Goal: Register for event/course

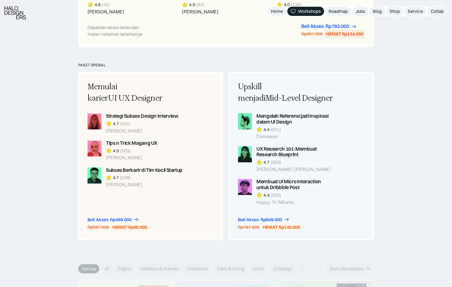
scroll to position [400, 0]
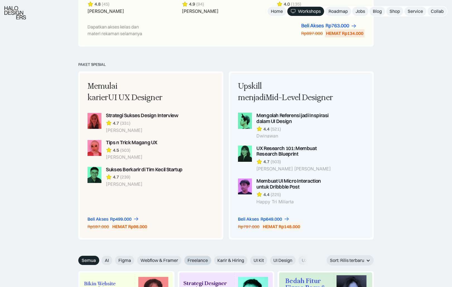
click at [197, 262] on span "Freelance" at bounding box center [197, 260] width 20 height 6
click at [182, 260] on input "Freelance" at bounding box center [181, 258] width 4 height 4
radio input "true"
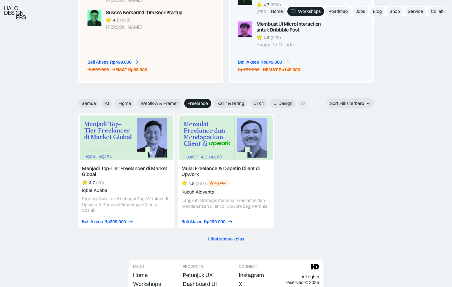
scroll to position [562, 0]
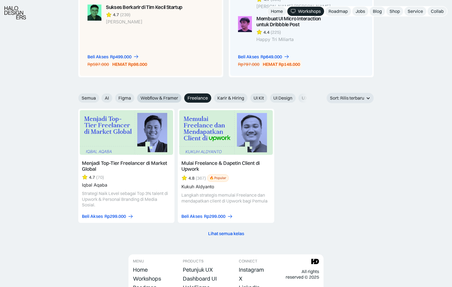
click at [157, 96] on span "Webflow & Framer" at bounding box center [159, 98] width 38 height 6
click at [135, 96] on input "Webflow & Framer" at bounding box center [133, 96] width 4 height 4
radio input "true"
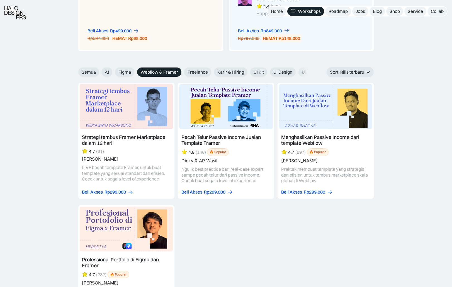
scroll to position [591, 0]
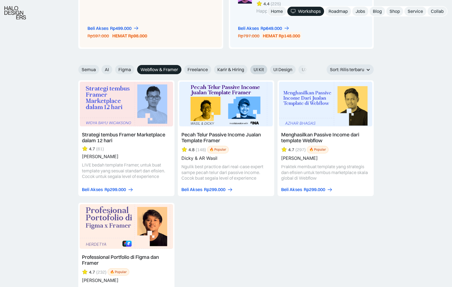
click at [258, 71] on span "UI Kit" at bounding box center [258, 70] width 10 height 6
click at [248, 69] on input "UI Kit" at bounding box center [247, 68] width 4 height 4
radio input "true"
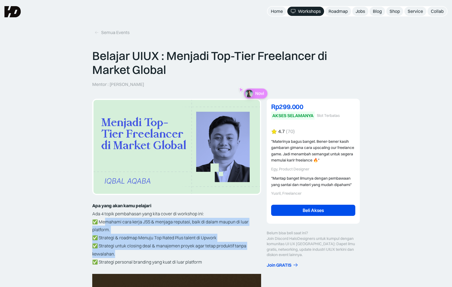
drag, startPoint x: 105, startPoint y: 221, endPoint x: 125, endPoint y: 250, distance: 35.5
click at [125, 250] on p "✅ Memahami cara kerja JSS & menjaga reputasi, baik di dalam maupun di luar plat…" at bounding box center [176, 242] width 169 height 48
click at [141, 252] on p "✅ Memahami cara kerja JSS & menjaga reputasi, baik di dalam maupun di luar plat…" at bounding box center [176, 242] width 169 height 48
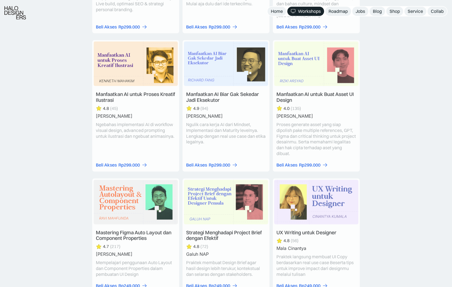
scroll to position [1625, 0]
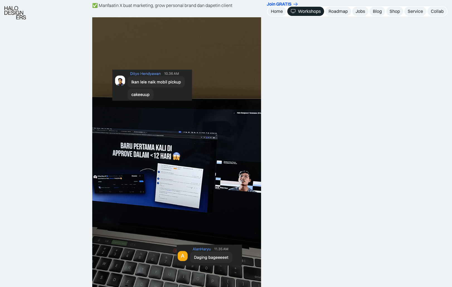
scroll to position [253, 0]
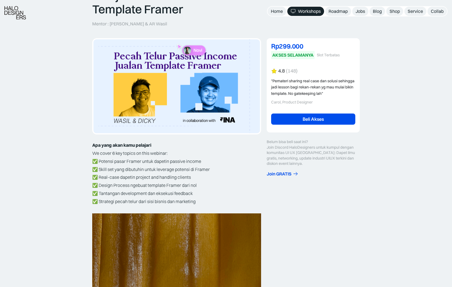
scroll to position [64, 0]
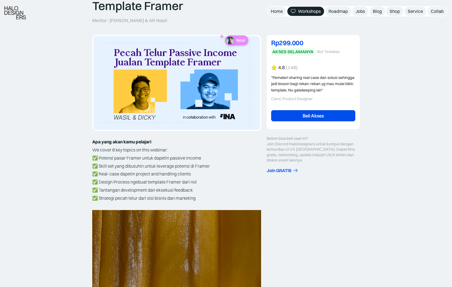
click at [187, 73] on img at bounding box center [176, 83] width 167 height 94
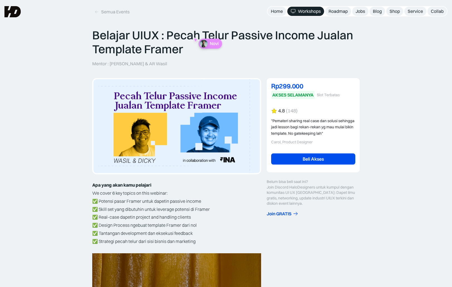
scroll to position [0, 0]
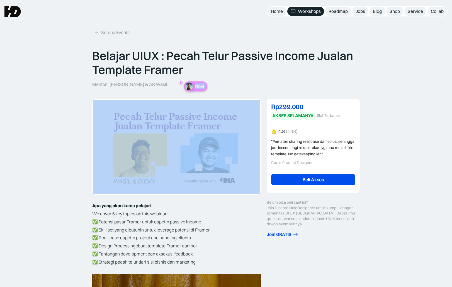
drag, startPoint x: 197, startPoint y: 71, endPoint x: 290, endPoint y: 107, distance: 100.0
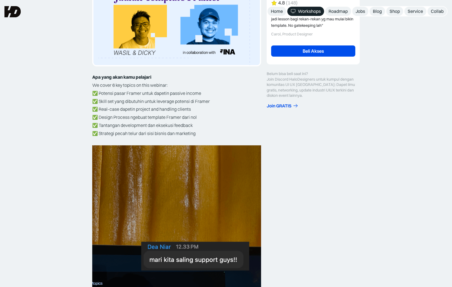
scroll to position [125, 0]
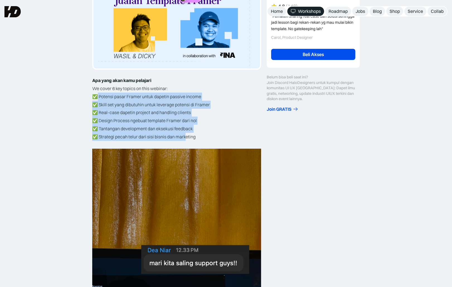
drag, startPoint x: 97, startPoint y: 95, endPoint x: 185, endPoint y: 136, distance: 96.3
click at [185, 136] on p "✅ Potensi pasar Framer untuk dapetin passive income ✅ Skill set yang dibutuhin …" at bounding box center [176, 120] width 169 height 56
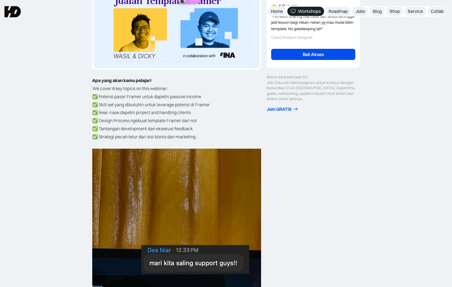
click at [194, 133] on p "✅ Potensi pasar Framer untuk dapetin passive income ✅ Skill set yang dibutuhin …" at bounding box center [176, 120] width 169 height 56
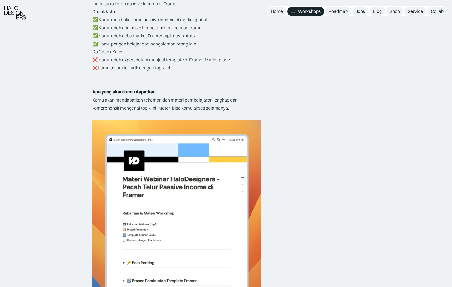
scroll to position [1038, 0]
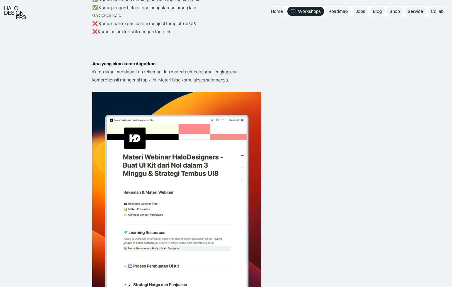
scroll to position [1034, 0]
